Goal: Check status: Check status

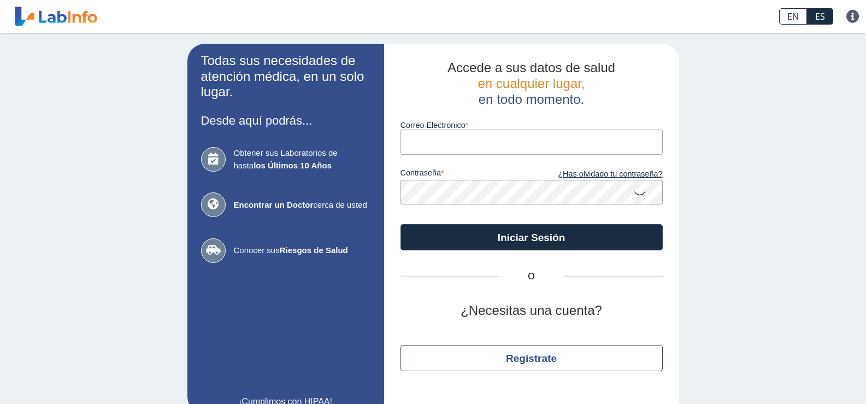
type input "[EMAIL_ADDRESS][DOMAIN_NAME]"
click at [781, 222] on div "Todas sus necesidades de atención médica, en un solo lugar. Desde aquí podrás..…" at bounding box center [433, 229] width 866 height 392
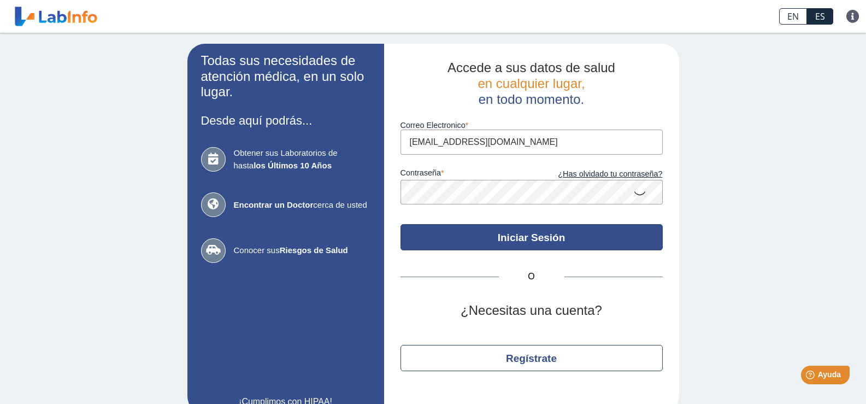
click at [582, 240] on button "Iniciar Sesión" at bounding box center [531, 237] width 262 height 26
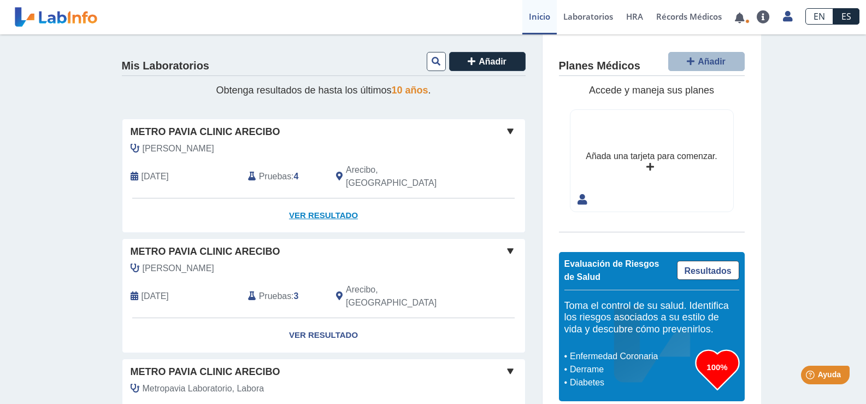
click at [326, 201] on link "Ver Resultado" at bounding box center [323, 215] width 402 height 34
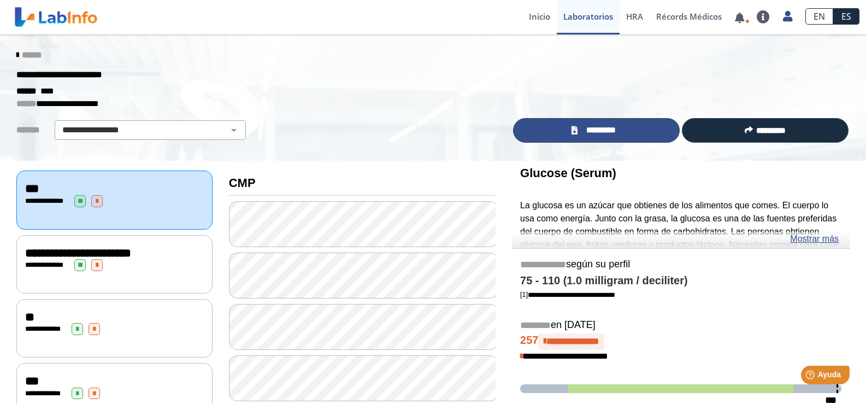
click at [581, 129] on span "*********" at bounding box center [601, 130] width 40 height 13
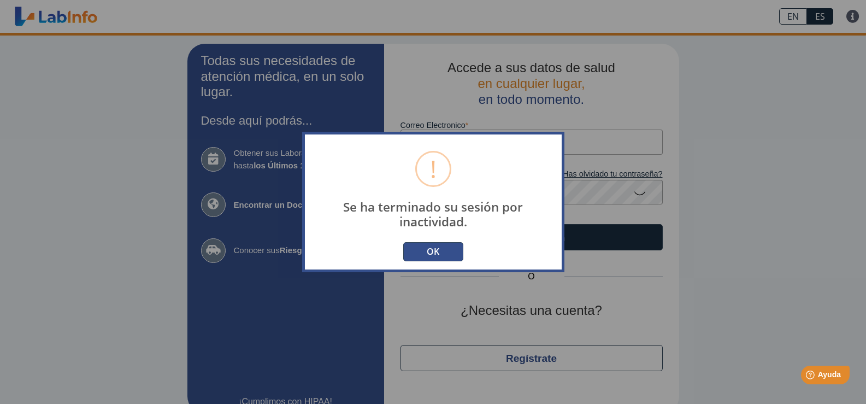
type input "[EMAIL_ADDRESS][DOMAIN_NAME]"
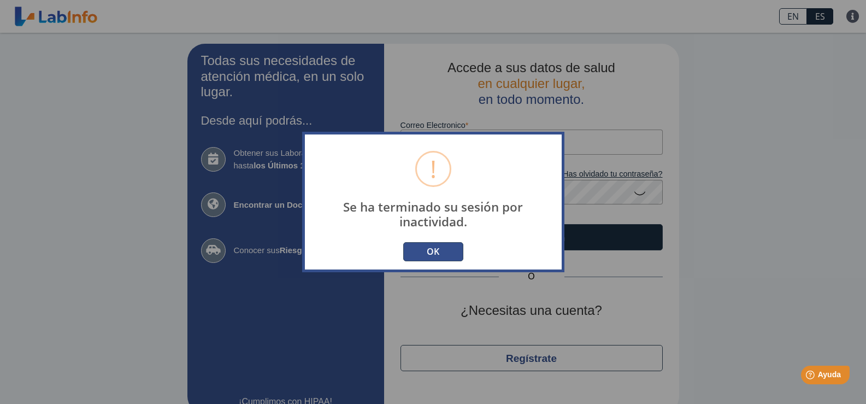
click at [426, 256] on button "OK" at bounding box center [433, 251] width 60 height 19
